Goal: Communication & Community: Share content

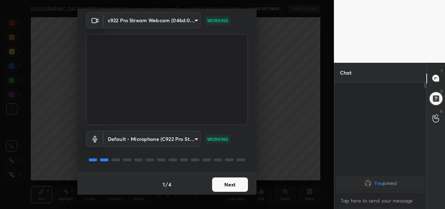
scroll to position [26, 0]
click at [235, 184] on button "Next" at bounding box center [230, 184] width 36 height 14
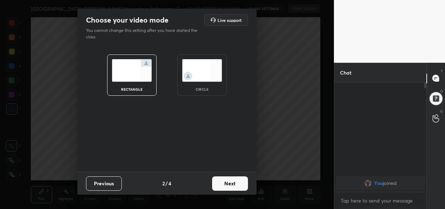
scroll to position [0, 0]
click at [235, 184] on button "Next" at bounding box center [230, 183] width 36 height 14
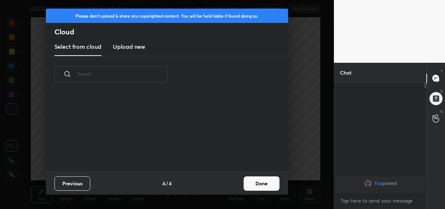
click at [266, 189] on button "Done" at bounding box center [262, 183] width 36 height 14
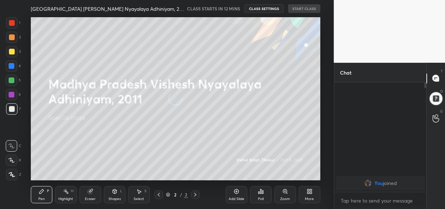
click at [375, 201] on body "1 2 3 4 5 6 7 C X Z C X Z E E Erase all H H [GEOGRAPHIC_DATA] [PERSON_NAME] Nya…" at bounding box center [222, 104] width 445 height 209
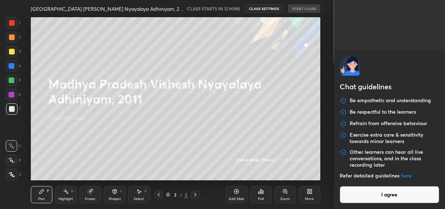
click at [375, 201] on button "I agree" at bounding box center [390, 194] width 100 height 17
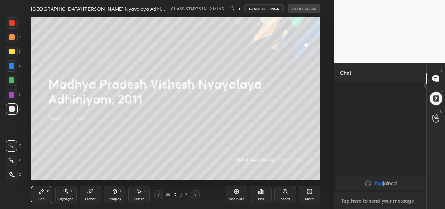
paste textarea "[URL][DOMAIN_NAME]"
type textarea "[URL][DOMAIN_NAME]"
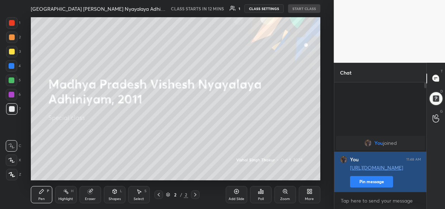
click at [373, 180] on button "Pin message" at bounding box center [371, 181] width 43 height 11
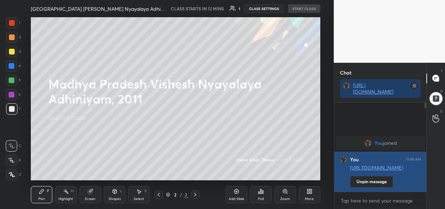
scroll to position [28, 90]
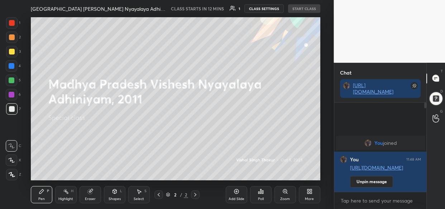
click at [307, 188] on icon at bounding box center [310, 191] width 6 height 6
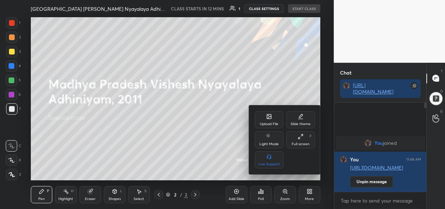
click at [267, 118] on icon at bounding box center [269, 117] width 4 height 3
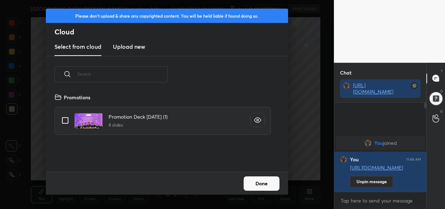
scroll to position [79, 230]
click at [120, 51] on h3 "Upload new" at bounding box center [129, 46] width 32 height 9
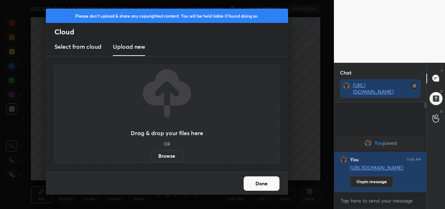
click at [164, 158] on label "Browse" at bounding box center [167, 155] width 32 height 11
click at [151, 158] on input "Browse" at bounding box center [151, 155] width 0 height 11
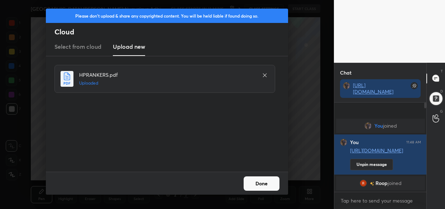
click at [268, 176] on button "Done" at bounding box center [262, 183] width 36 height 14
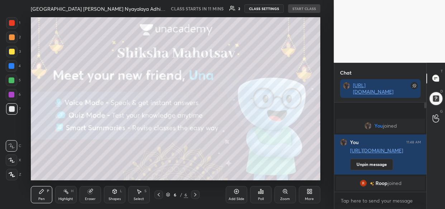
click at [307, 193] on icon at bounding box center [308, 193] width 2 height 2
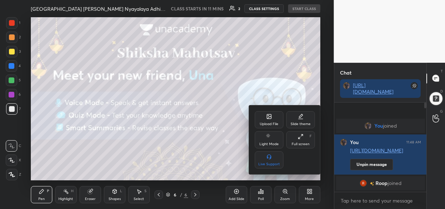
click at [265, 124] on div "Upload File" at bounding box center [269, 124] width 19 height 4
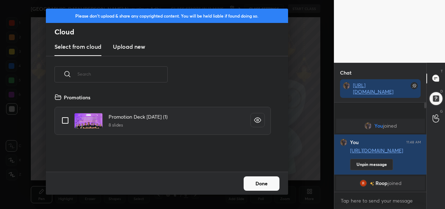
click at [120, 50] on h3 "Upload new" at bounding box center [129, 46] width 32 height 9
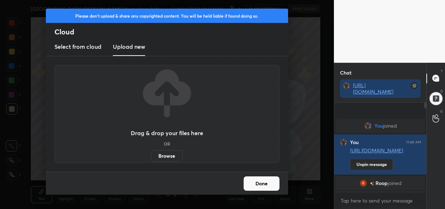
click at [120, 50] on h3 "Upload new" at bounding box center [129, 46] width 32 height 9
click at [162, 153] on label "Browse" at bounding box center [167, 155] width 32 height 11
click at [151, 153] on input "Browse" at bounding box center [151, 155] width 0 height 11
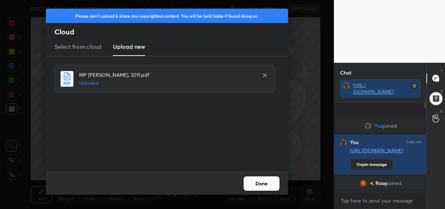
click at [256, 184] on button "Done" at bounding box center [262, 183] width 36 height 14
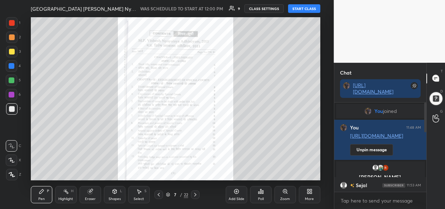
click at [307, 7] on button "START CLASS" at bounding box center [304, 8] width 32 height 9
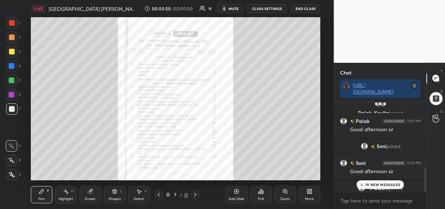
scroll to position [244, 0]
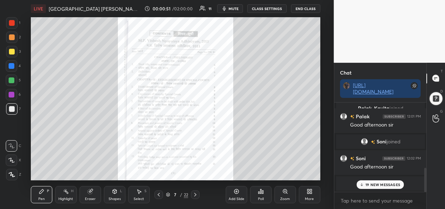
click at [383, 185] on p "19 NEW MESSAGES" at bounding box center [382, 184] width 35 height 4
drag, startPoint x: 12, startPoint y: 51, endPoint x: 20, endPoint y: 54, distance: 8.7
click at [12, 51] on div at bounding box center [12, 52] width 6 height 6
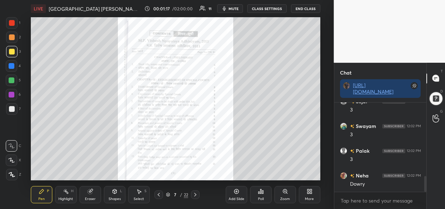
scroll to position [424, 0]
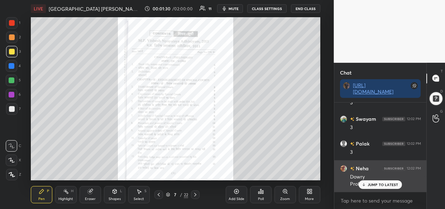
click at [370, 184] on p "JUMP TO LATEST" at bounding box center [383, 184] width 31 height 4
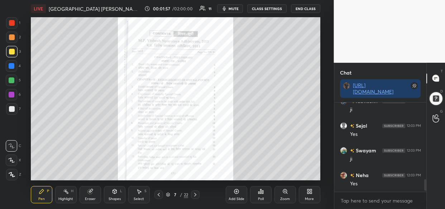
scroll to position [622, 0]
click at [12, 64] on div at bounding box center [12, 66] width 6 height 6
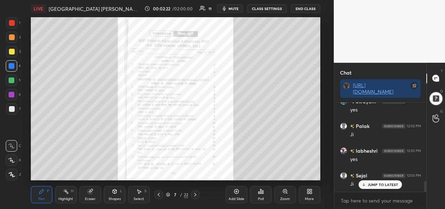
click at [14, 38] on div at bounding box center [12, 37] width 6 height 6
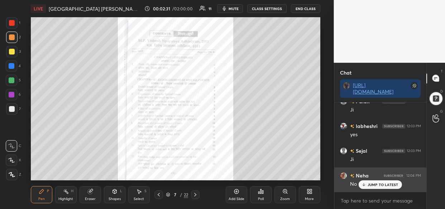
click at [384, 183] on p "JUMP TO LATEST" at bounding box center [383, 184] width 31 height 4
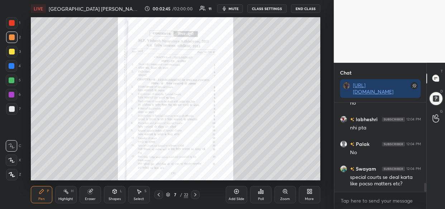
scroll to position [801, 0]
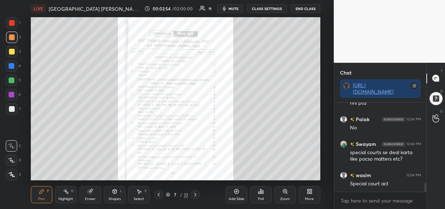
click at [11, 82] on div at bounding box center [12, 80] width 6 height 6
click at [13, 96] on div at bounding box center [12, 95] width 6 height 6
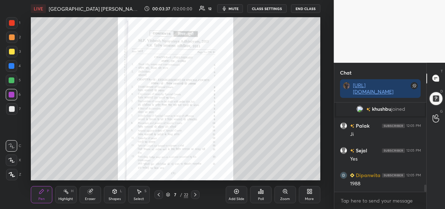
scroll to position [1041, 0]
click at [13, 49] on div at bounding box center [12, 52] width 6 height 6
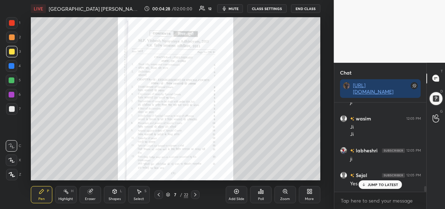
scroll to position [1288, 0]
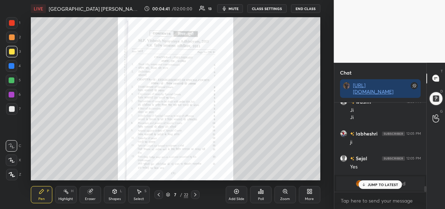
click at [382, 184] on p "JUMP TO LATEST" at bounding box center [383, 184] width 31 height 4
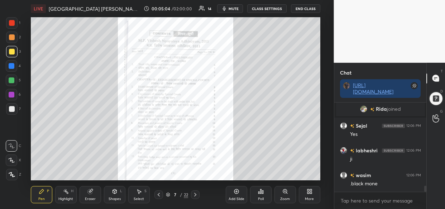
scroll to position [1266, 0]
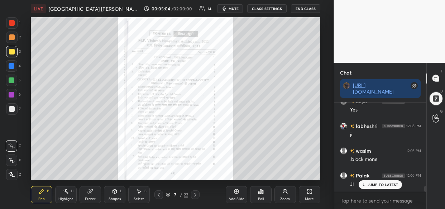
drag, startPoint x: 13, startPoint y: 68, endPoint x: 8, endPoint y: 69, distance: 4.7
click at [11, 70] on div at bounding box center [11, 65] width 11 height 11
click at [232, 197] on div "Add Slide" at bounding box center [237, 199] width 16 height 4
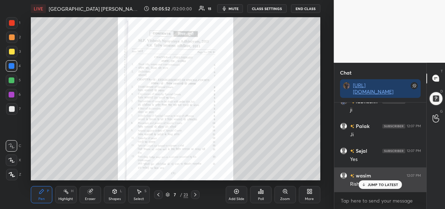
click at [375, 186] on p "JUMP TO LATEST" at bounding box center [383, 184] width 31 height 4
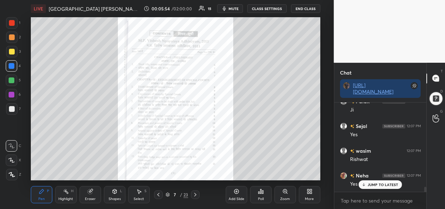
scroll to position [1512, 0]
click at [251, 176] on div "LIVE [GEOGRAPHIC_DATA] [PERSON_NAME], 2011 00:06:01 / 02:00:00 15 mute CLASS SE…" at bounding box center [175, 104] width 305 height 209
click at [268, 166] on div "LIVE [GEOGRAPHIC_DATA] [PERSON_NAME], 2011 00:06:01 / 02:00:00 15 mute CLASS SE…" at bounding box center [175, 104] width 305 height 209
click at [10, 25] on div at bounding box center [12, 23] width 6 height 6
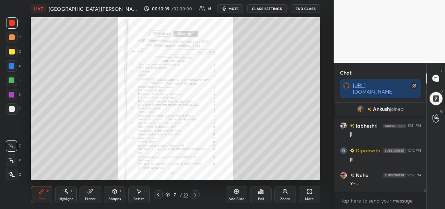
scroll to position [2865, 0]
click at [287, 192] on icon at bounding box center [285, 191] width 6 height 6
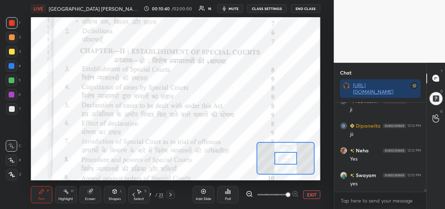
click at [289, 195] on span at bounding box center [288, 194] width 4 height 4
click at [289, 158] on div at bounding box center [285, 158] width 23 height 13
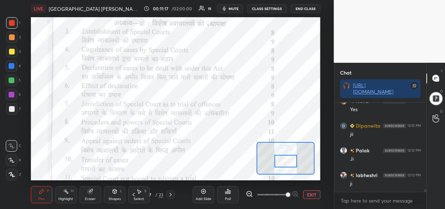
click at [289, 161] on div at bounding box center [285, 161] width 23 height 13
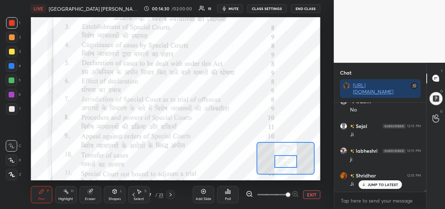
scroll to position [4457, 0]
click at [269, 25] on div "LIVE [GEOGRAPHIC_DATA] [PERSON_NAME], 2011 00:14:33 / 02:00:00 15 mute CLASS SE…" at bounding box center [175, 104] width 305 height 209
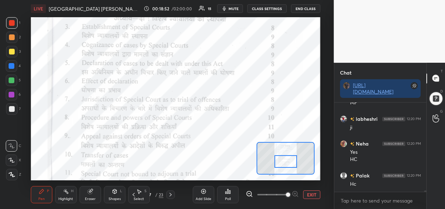
scroll to position [4999, 0]
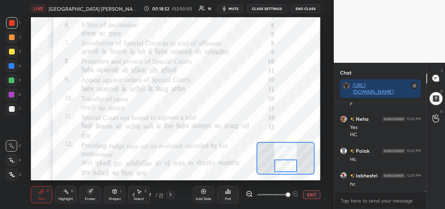
drag, startPoint x: 288, startPoint y: 159, endPoint x: 288, endPoint y: 164, distance: 4.3
click at [288, 164] on div at bounding box center [285, 165] width 23 height 13
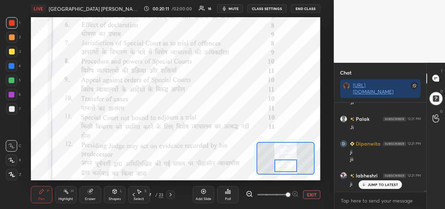
scroll to position [5246, 0]
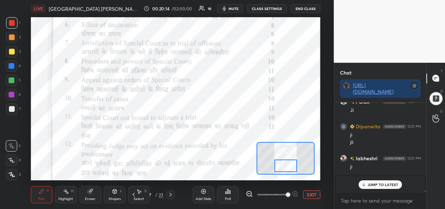
drag, startPoint x: 371, startPoint y: 186, endPoint x: 348, endPoint y: 190, distance: 22.9
click at [371, 185] on p "JUMP TO LATEST" at bounding box center [383, 184] width 31 height 4
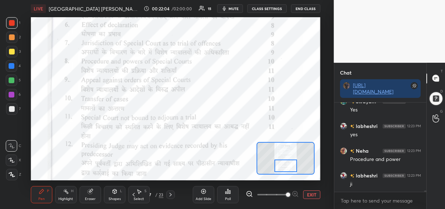
scroll to position [5815, 0]
click at [285, 142] on div "Setting up your live class Poll for secs No correct answer Start poll" at bounding box center [175, 98] width 289 height 163
click at [263, 143] on div "Setting up your live class Poll for secs No correct answer Start poll" at bounding box center [175, 98] width 289 height 163
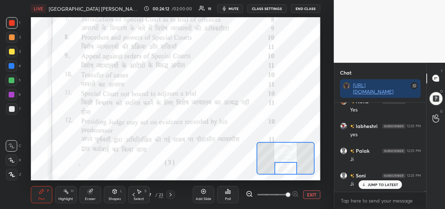
drag, startPoint x: 282, startPoint y: 160, endPoint x: 282, endPoint y: 164, distance: 4.3
click at [282, 164] on div at bounding box center [285, 168] width 23 height 13
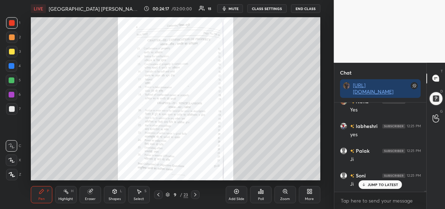
click at [285, 191] on icon at bounding box center [284, 191] width 1 height 0
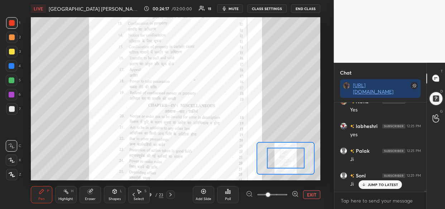
click at [287, 191] on div at bounding box center [272, 194] width 53 height 9
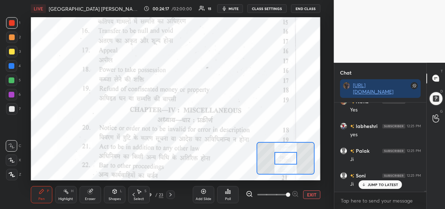
click at [287, 191] on span at bounding box center [272, 194] width 30 height 11
click at [290, 193] on span at bounding box center [288, 194] width 4 height 4
click at [290, 192] on span at bounding box center [288, 194] width 4 height 4
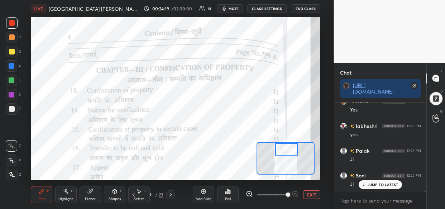
drag, startPoint x: 285, startPoint y: 161, endPoint x: 286, endPoint y: 150, distance: 10.1
click at [286, 150] on div at bounding box center [286, 149] width 23 height 13
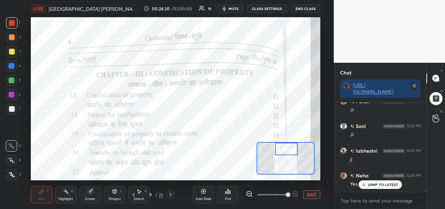
scroll to position [6825, 0]
click at [181, 4] on div "LIVE [GEOGRAPHIC_DATA] [PERSON_NAME], 2011 00:24:31 / 02:00:00 15 mute CLASS SE…" at bounding box center [175, 104] width 305 height 209
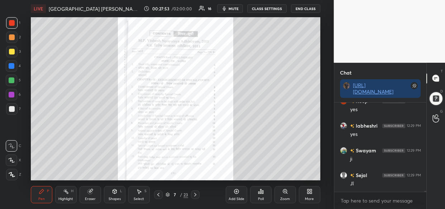
scroll to position [7912, 0]
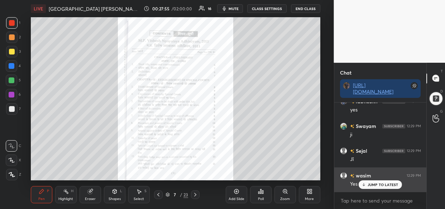
click at [369, 182] on div "JUMP TO LATEST" at bounding box center [380, 184] width 43 height 9
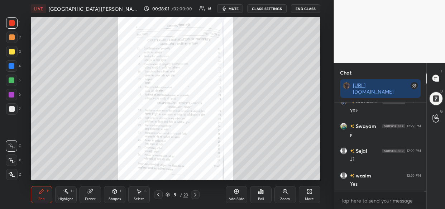
click at [284, 190] on icon at bounding box center [285, 191] width 4 height 4
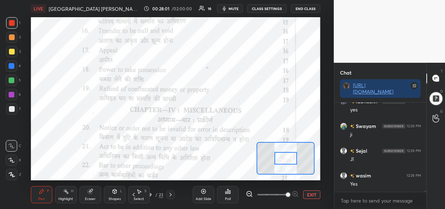
click at [286, 193] on span at bounding box center [288, 194] width 4 height 4
click at [288, 192] on span at bounding box center [288, 194] width 4 height 4
click at [290, 192] on span at bounding box center [288, 194] width 4 height 4
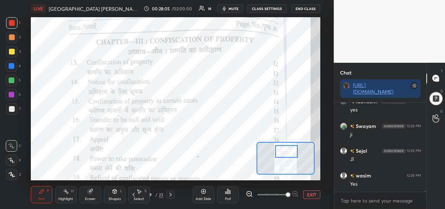
drag, startPoint x: 288, startPoint y: 158, endPoint x: 288, endPoint y: 151, distance: 7.2
click at [288, 151] on div at bounding box center [286, 151] width 23 height 13
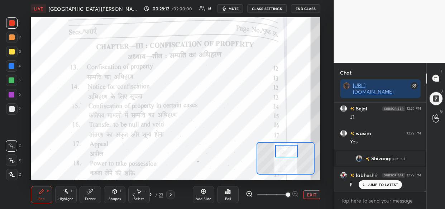
scroll to position [6715, 0]
click at [387, 187] on div "JUMP TO LATEST" at bounding box center [380, 184] width 43 height 9
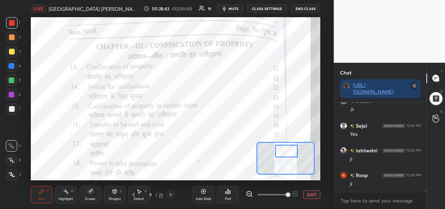
scroll to position [6952, 0]
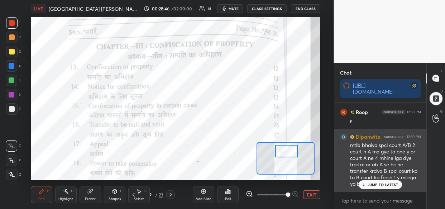
drag, startPoint x: 384, startPoint y: 181, endPoint x: 355, endPoint y: 178, distance: 29.2
click at [384, 181] on div "JUMP TO LATEST" at bounding box center [380, 184] width 43 height 9
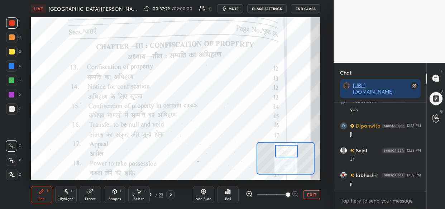
scroll to position [9274, 0]
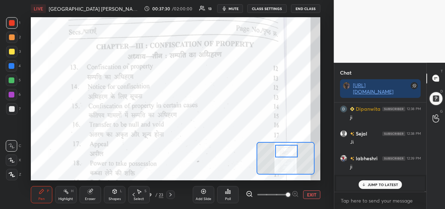
click at [371, 186] on p "JUMP TO LATEST" at bounding box center [383, 184] width 31 height 4
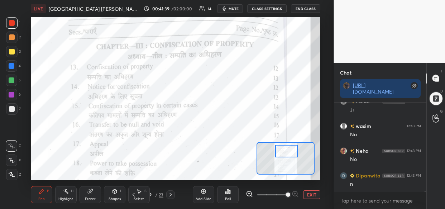
scroll to position [9925, 0]
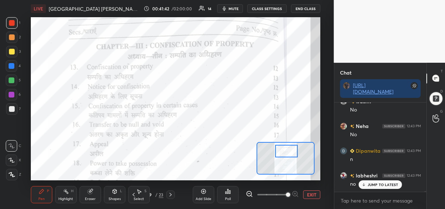
click at [290, 142] on div "Setting up your live class Poll for secs No correct answer Start poll" at bounding box center [175, 98] width 289 height 163
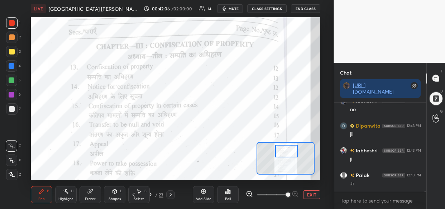
scroll to position [10025, 0]
click at [203, 195] on div "Add Slide" at bounding box center [203, 194] width 21 height 17
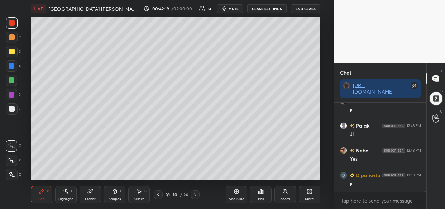
scroll to position [10074, 0]
click at [14, 49] on div at bounding box center [11, 51] width 11 height 11
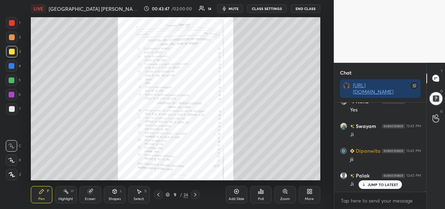
scroll to position [10606, 0]
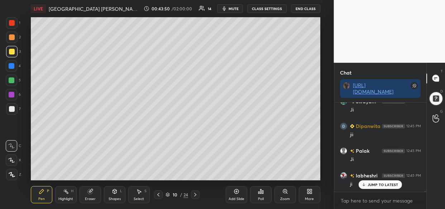
click at [230, 192] on div "Add Slide" at bounding box center [236, 194] width 21 height 17
drag, startPoint x: 14, startPoint y: 68, endPoint x: 29, endPoint y: 91, distance: 27.4
click at [14, 67] on div at bounding box center [11, 65] width 11 height 11
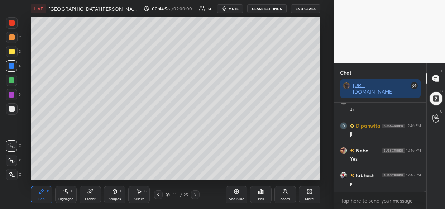
scroll to position [10812, 0]
click at [11, 53] on div at bounding box center [12, 52] width 6 height 6
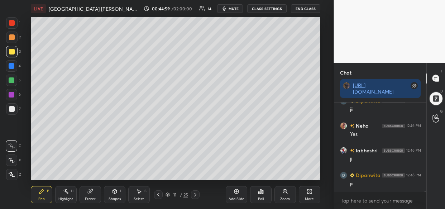
scroll to position [10836, 0]
click at [14, 173] on div at bounding box center [11, 174] width 11 height 11
click at [269, 16] on div "LIVE [GEOGRAPHIC_DATA] [PERSON_NAME], 2011 00:50:14 / 02:00:00 14 mute CLASS SE…" at bounding box center [175, 104] width 305 height 209
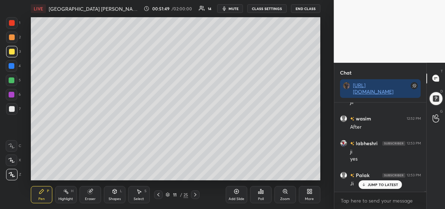
scroll to position [12800, 0]
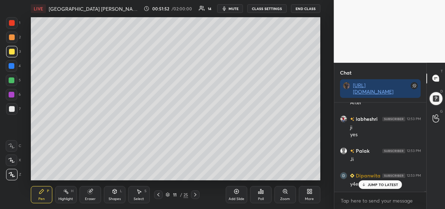
drag, startPoint x: 237, startPoint y: 197, endPoint x: 225, endPoint y: 178, distance: 22.1
click at [237, 197] on div "Add Slide" at bounding box center [236, 194] width 21 height 17
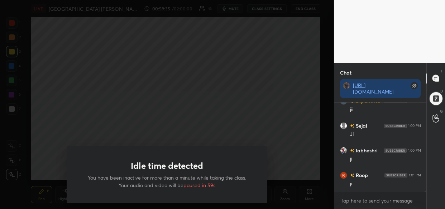
scroll to position [14732, 0]
click at [244, 82] on div "Idle time detected You have been inactive for more than a minute while taking t…" at bounding box center [167, 104] width 334 height 209
drag, startPoint x: 248, startPoint y: 78, endPoint x: 252, endPoint y: 82, distance: 5.3
click at [252, 83] on div at bounding box center [167, 104] width 334 height 209
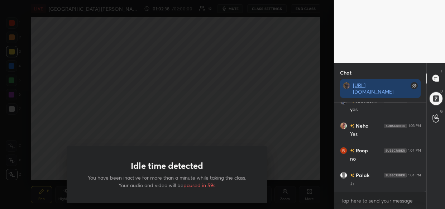
click at [226, 76] on div "Idle time detected You have been inactive for more than a minute while taking t…" at bounding box center [167, 104] width 334 height 209
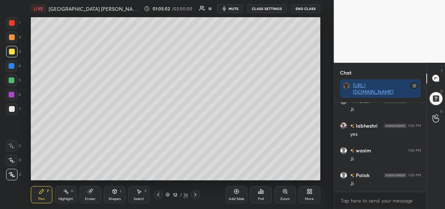
scroll to position [16279, 0]
click at [233, 76] on div at bounding box center [167, 104] width 334 height 209
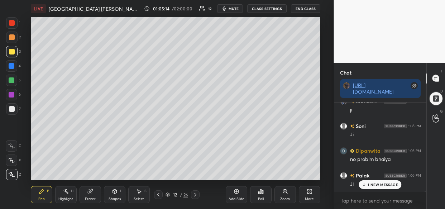
scroll to position [16378, 0]
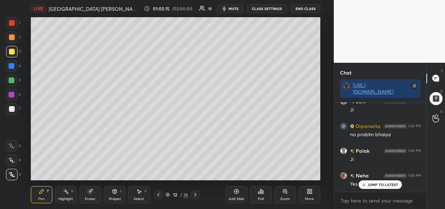
click at [397, 185] on div "JUMP TO LATEST" at bounding box center [380, 184] width 43 height 9
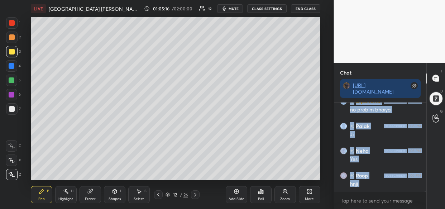
scroll to position [16477, 0]
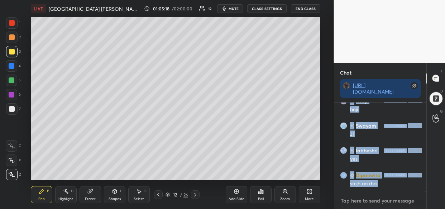
click at [369, 200] on textarea at bounding box center [380, 200] width 81 height 11
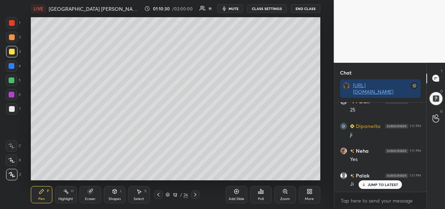
scroll to position [18295, 0]
click at [233, 196] on div "Add Slide" at bounding box center [236, 194] width 21 height 17
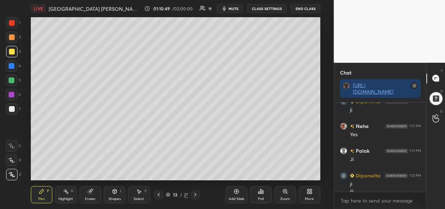
scroll to position [18302, 0]
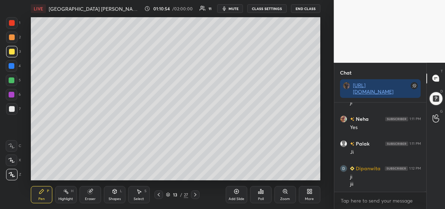
drag, startPoint x: 28, startPoint y: 97, endPoint x: 29, endPoint y: 94, distance: 4.3
click at [29, 94] on div "Setting up your live class Poll for secs No correct answer Start poll" at bounding box center [175, 98] width 305 height 163
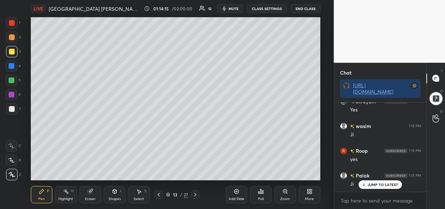
scroll to position [19280, 0]
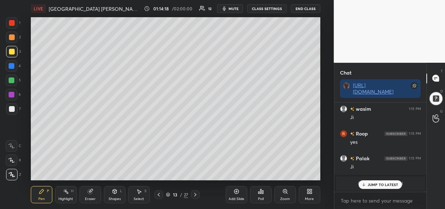
click at [390, 184] on p "JUMP TO LATEST" at bounding box center [383, 184] width 31 height 4
click at [359, 180] on img "grid" at bounding box center [361, 183] width 7 height 7
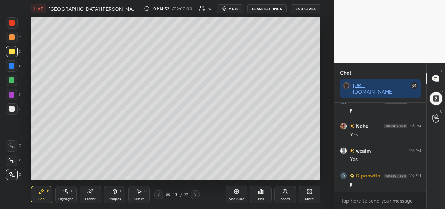
scroll to position [19478, 0]
click at [64, 14] on div "LIVE [GEOGRAPHIC_DATA] [PERSON_NAME], 2011 01:14:53 / 02:00:00 12 mute CLASS SE…" at bounding box center [175, 104] width 305 height 209
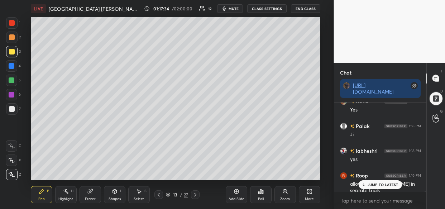
click at [382, 182] on p "JUMP TO LATEST" at bounding box center [383, 184] width 31 height 4
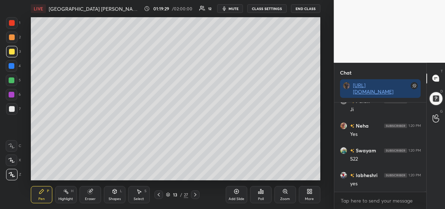
scroll to position [20456, 0]
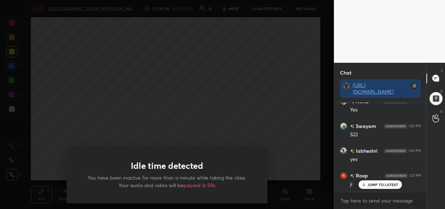
drag, startPoint x: 218, startPoint y: 78, endPoint x: 223, endPoint y: 73, distance: 6.6
click at [221, 74] on div at bounding box center [167, 104] width 334 height 209
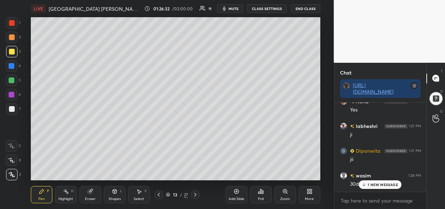
scroll to position [22798, 0]
drag, startPoint x: 394, startPoint y: 186, endPoint x: 376, endPoint y: 199, distance: 22.6
click at [394, 187] on div "JUMP TO LATEST" at bounding box center [380, 184] width 43 height 9
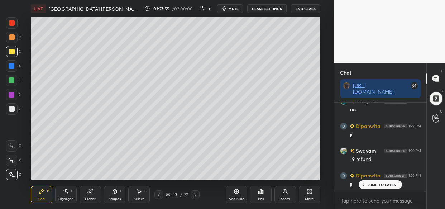
click at [383, 188] on div "JUMP TO LATEST" at bounding box center [380, 184] width 43 height 9
drag, startPoint x: 137, startPoint y: 114, endPoint x: 142, endPoint y: 107, distance: 7.7
drag, startPoint x: 142, startPoint y: 107, endPoint x: 138, endPoint y: 109, distance: 4.4
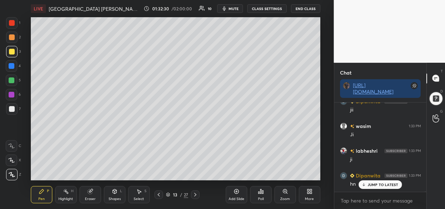
click at [138, 111] on div "Idle time detected You have been inactive for more than a minute while taking t…" at bounding box center [167, 104] width 334 height 209
click at [240, 202] on div "Add Slide" at bounding box center [236, 194] width 21 height 17
drag, startPoint x: 373, startPoint y: 184, endPoint x: 356, endPoint y: 193, distance: 19.4
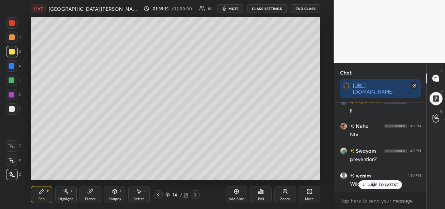
click at [373, 185] on p "JUMP TO LATEST" at bounding box center [383, 184] width 31 height 4
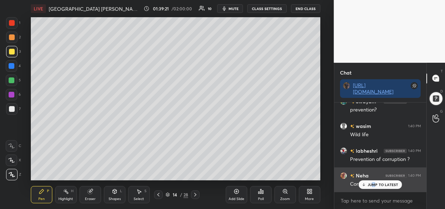
drag, startPoint x: 373, startPoint y: 188, endPoint x: 370, endPoint y: 190, distance: 3.7
click at [374, 188] on div "JUMP TO LATEST" at bounding box center [380, 184] width 43 height 9
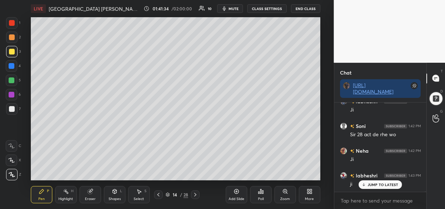
scroll to position [27187, 0]
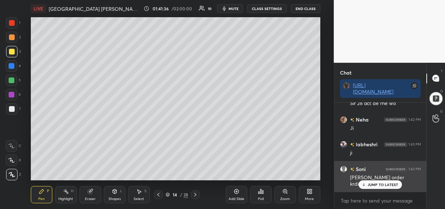
click at [392, 185] on p "JUMP TO LATEST" at bounding box center [383, 184] width 31 height 4
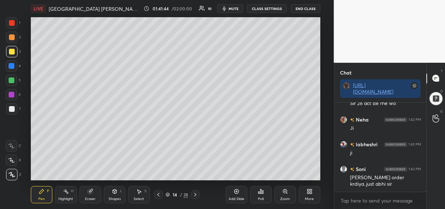
scroll to position [27194, 0]
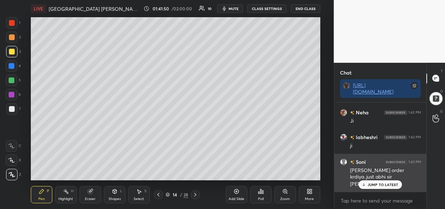
click at [373, 184] on p "JUMP TO LATEST" at bounding box center [383, 184] width 31 height 4
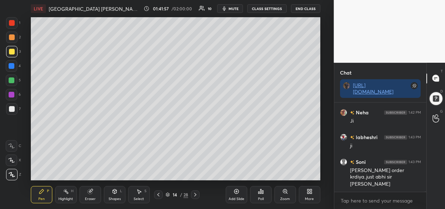
scroll to position [27219, 0]
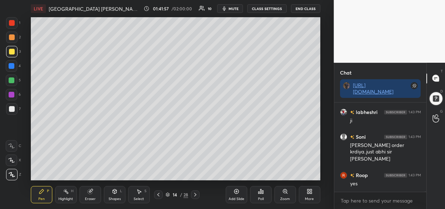
drag, startPoint x: 167, startPoint y: 194, endPoint x: 164, endPoint y: 204, distance: 10.1
click at [167, 193] on icon at bounding box center [168, 194] width 4 height 4
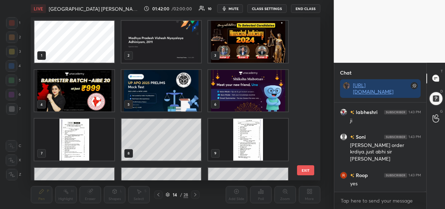
scroll to position [27244, 0]
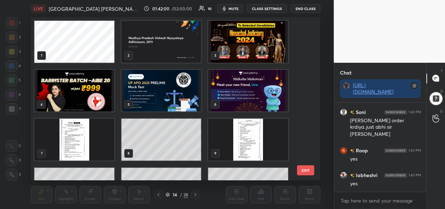
click at [250, 42] on img "grid" at bounding box center [248, 42] width 80 height 42
click at [252, 43] on img "grid" at bounding box center [248, 42] width 80 height 42
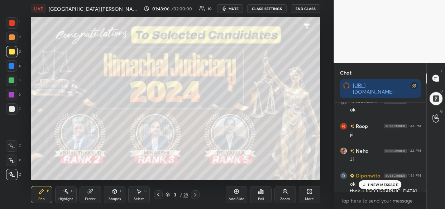
scroll to position [27758, 0]
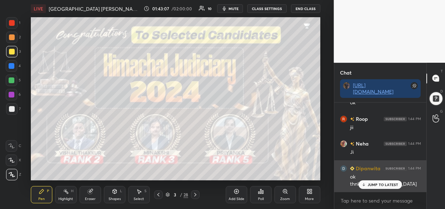
click at [385, 184] on p "JUMP TO LATEST" at bounding box center [383, 184] width 31 height 4
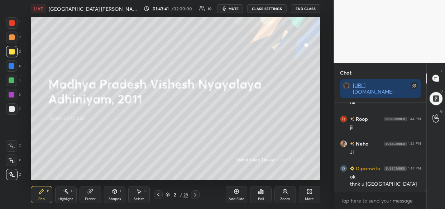
scroll to position [27775, 0]
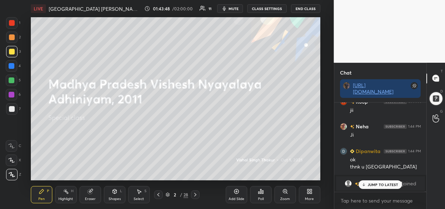
click at [386, 186] on p "JUMP TO LATEST" at bounding box center [383, 184] width 31 height 4
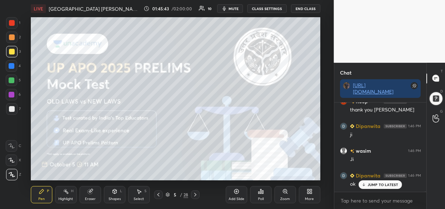
scroll to position [22520, 0]
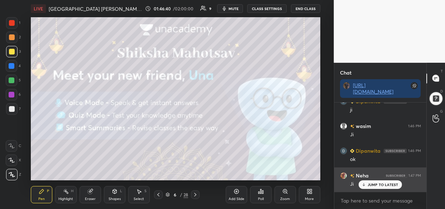
click at [388, 182] on p "JUMP TO LATEST" at bounding box center [383, 184] width 31 height 4
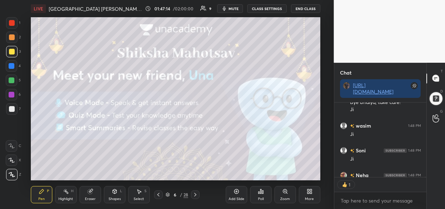
scroll to position [2, 3]
click at [300, 7] on button "End Class" at bounding box center [305, 8] width 29 height 9
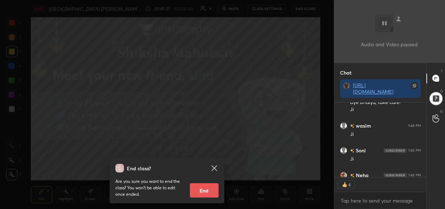
click at [204, 188] on button "End" at bounding box center [204, 190] width 29 height 14
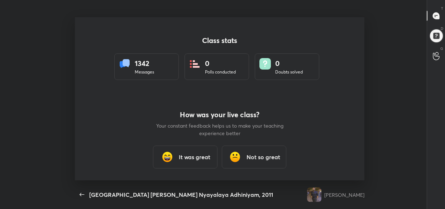
scroll to position [0, 0]
click at [80, 195] on icon "button" at bounding box center [82, 194] width 5 height 3
